Goal: Check status: Check status

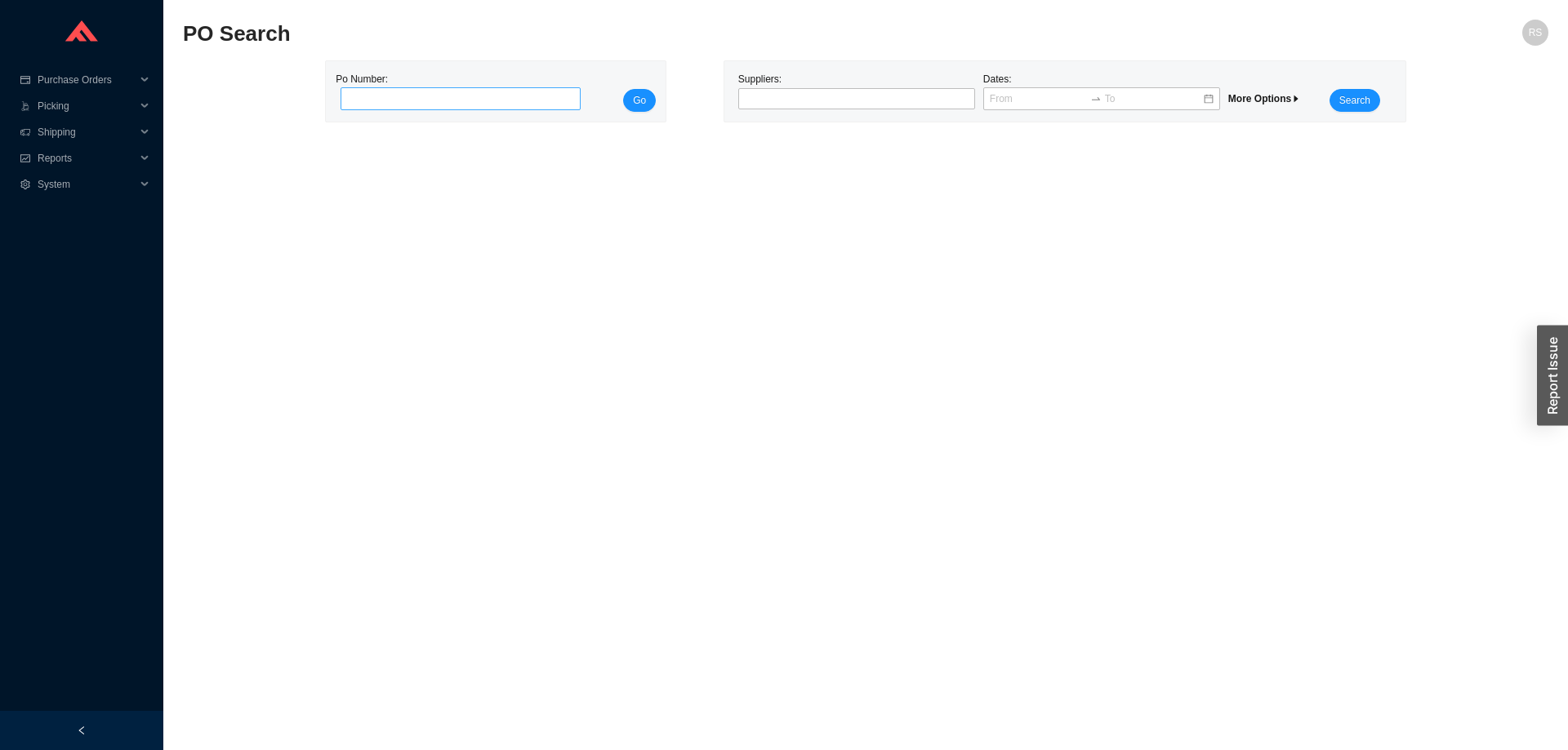
click at [428, 98] on input "tel" at bounding box center [460, 98] width 240 height 22
click at [755, 98] on div at bounding box center [849, 99] width 217 height 16
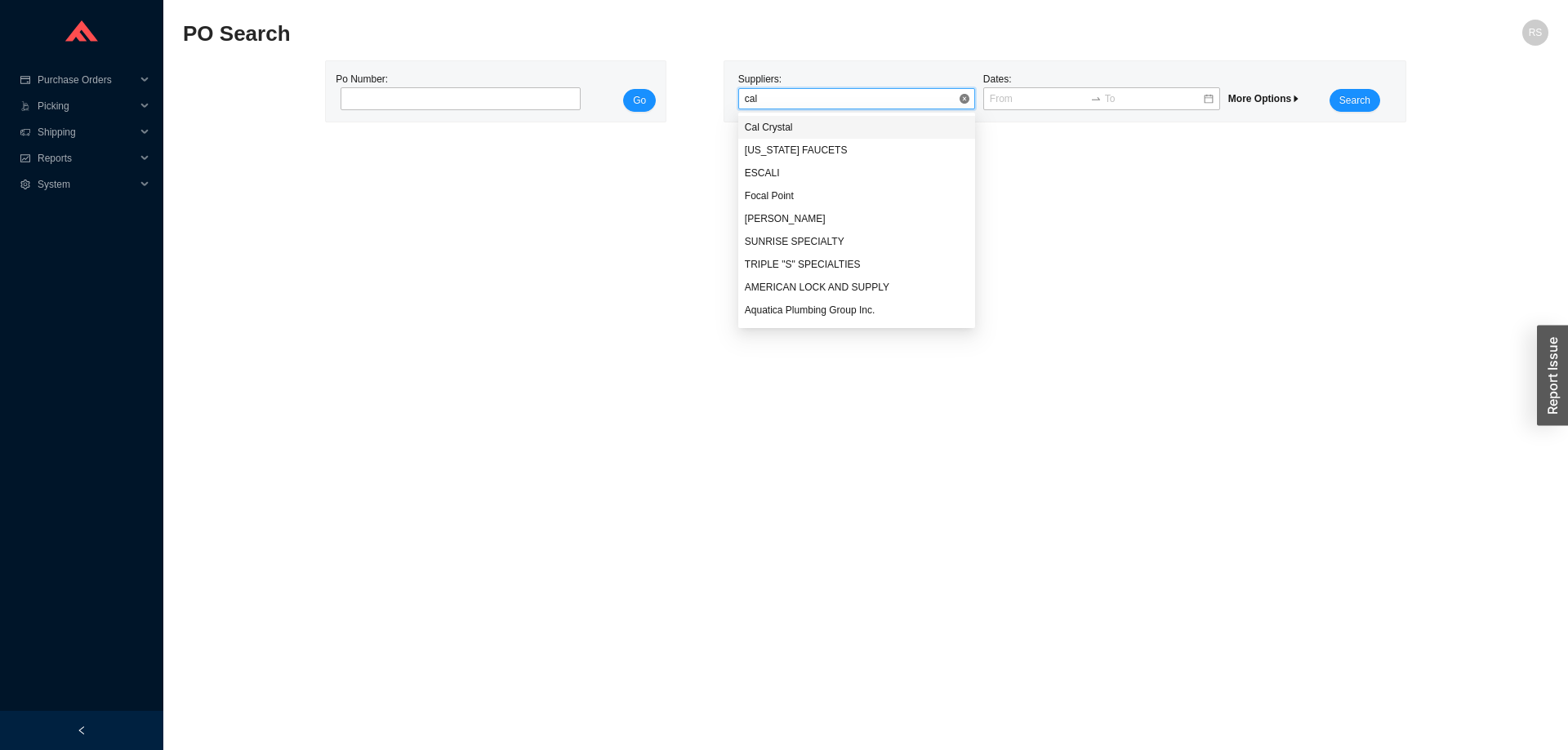
type input "cali"
click at [1351, 100] on span "Search" at bounding box center [1354, 101] width 31 height 16
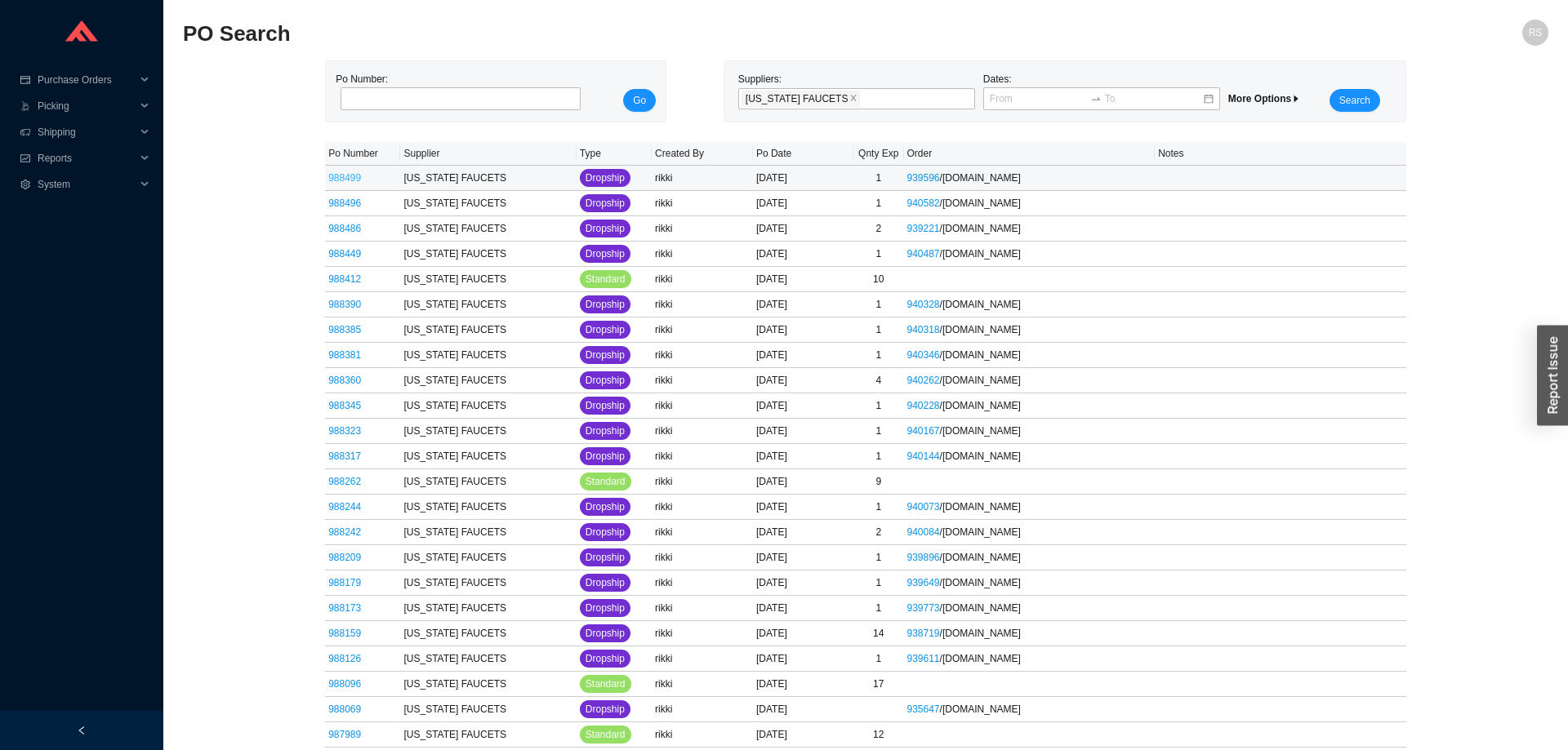
click at [343, 182] on link "988499" at bounding box center [345, 178] width 32 height 12
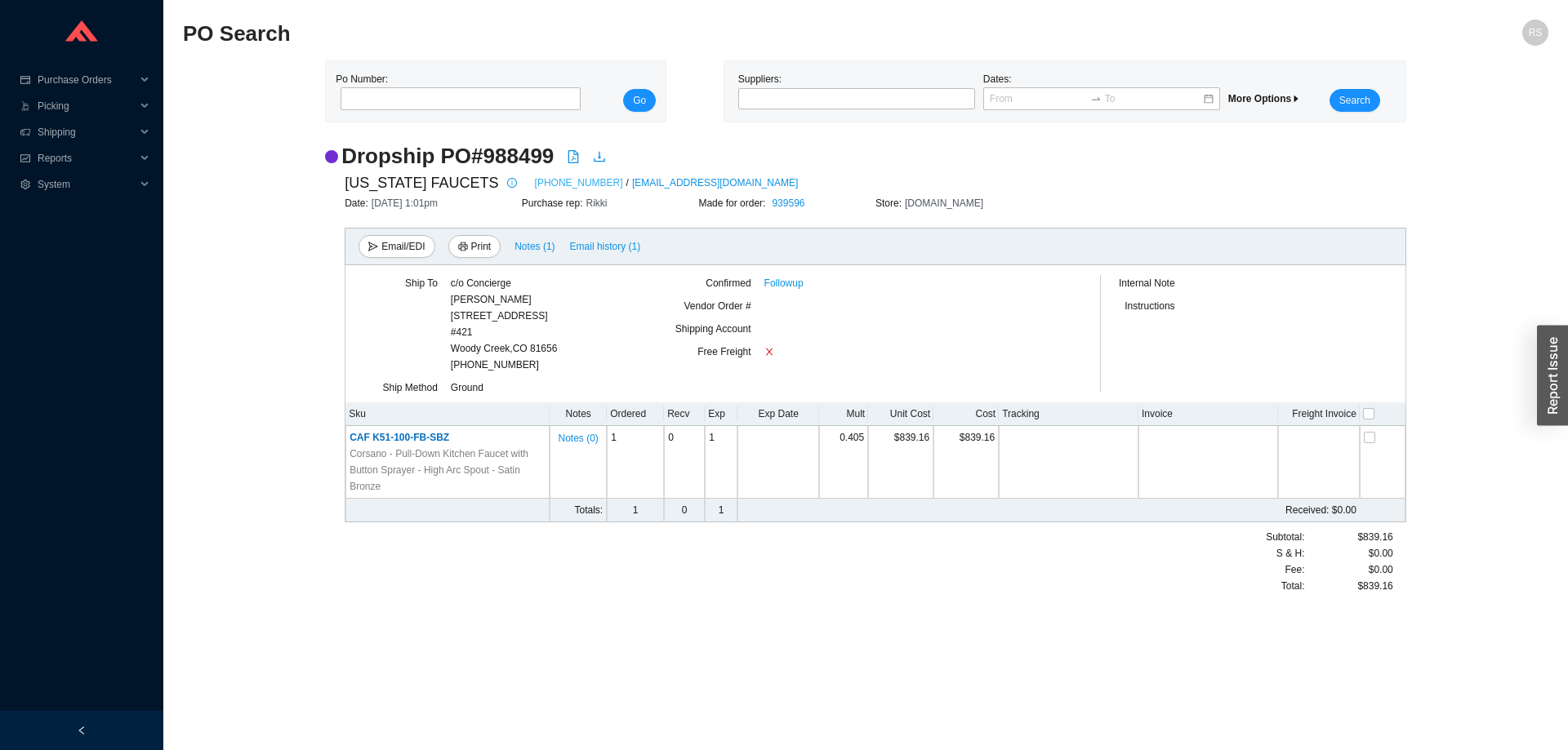
click at [541, 181] on link "[PHONE_NUMBER]" at bounding box center [578, 183] width 88 height 16
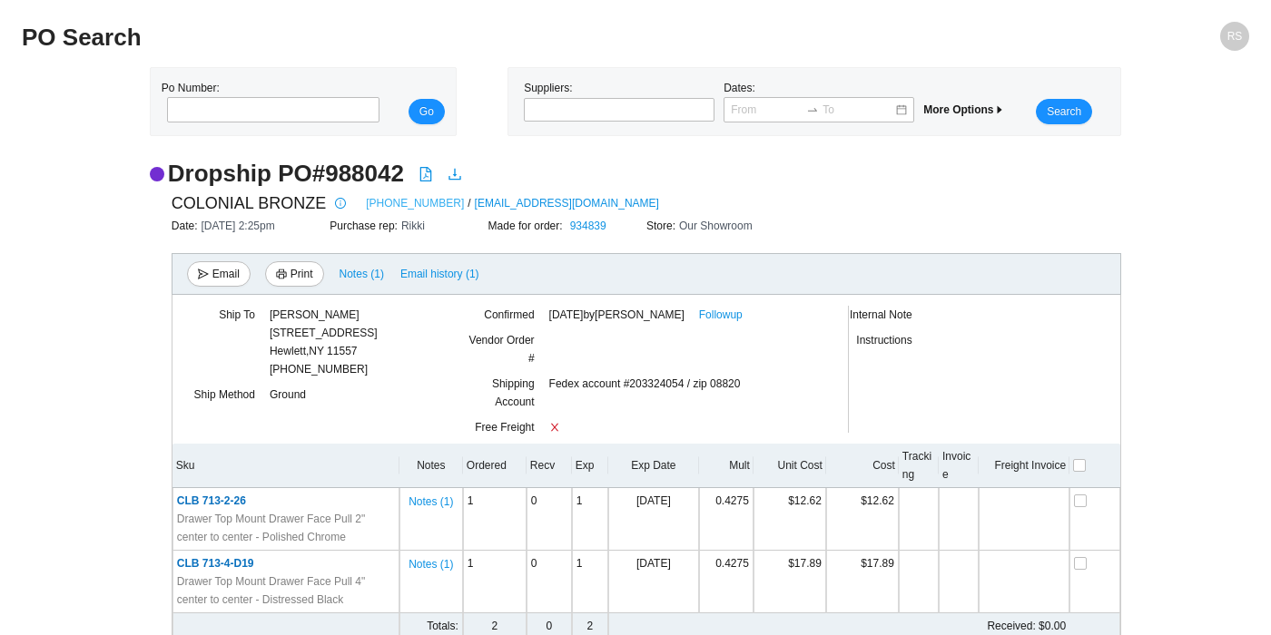
click at [387, 199] on link "800-355-7894" at bounding box center [415, 203] width 98 height 18
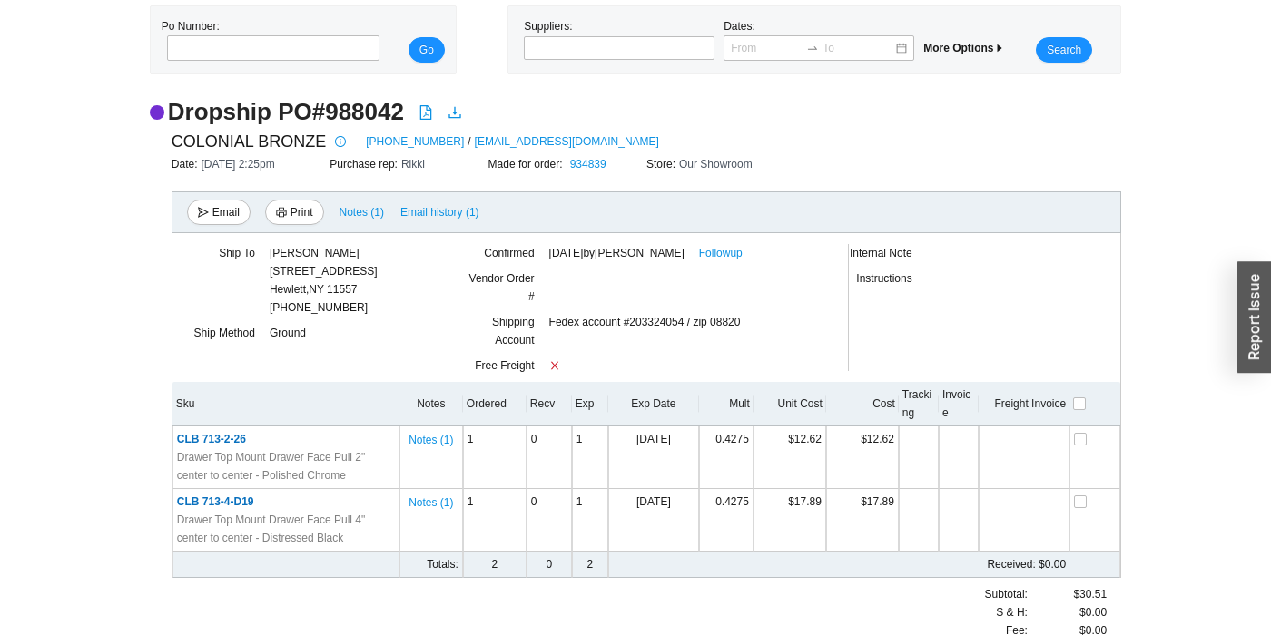
scroll to position [103, 0]
